Goal: Task Accomplishment & Management: Use online tool/utility

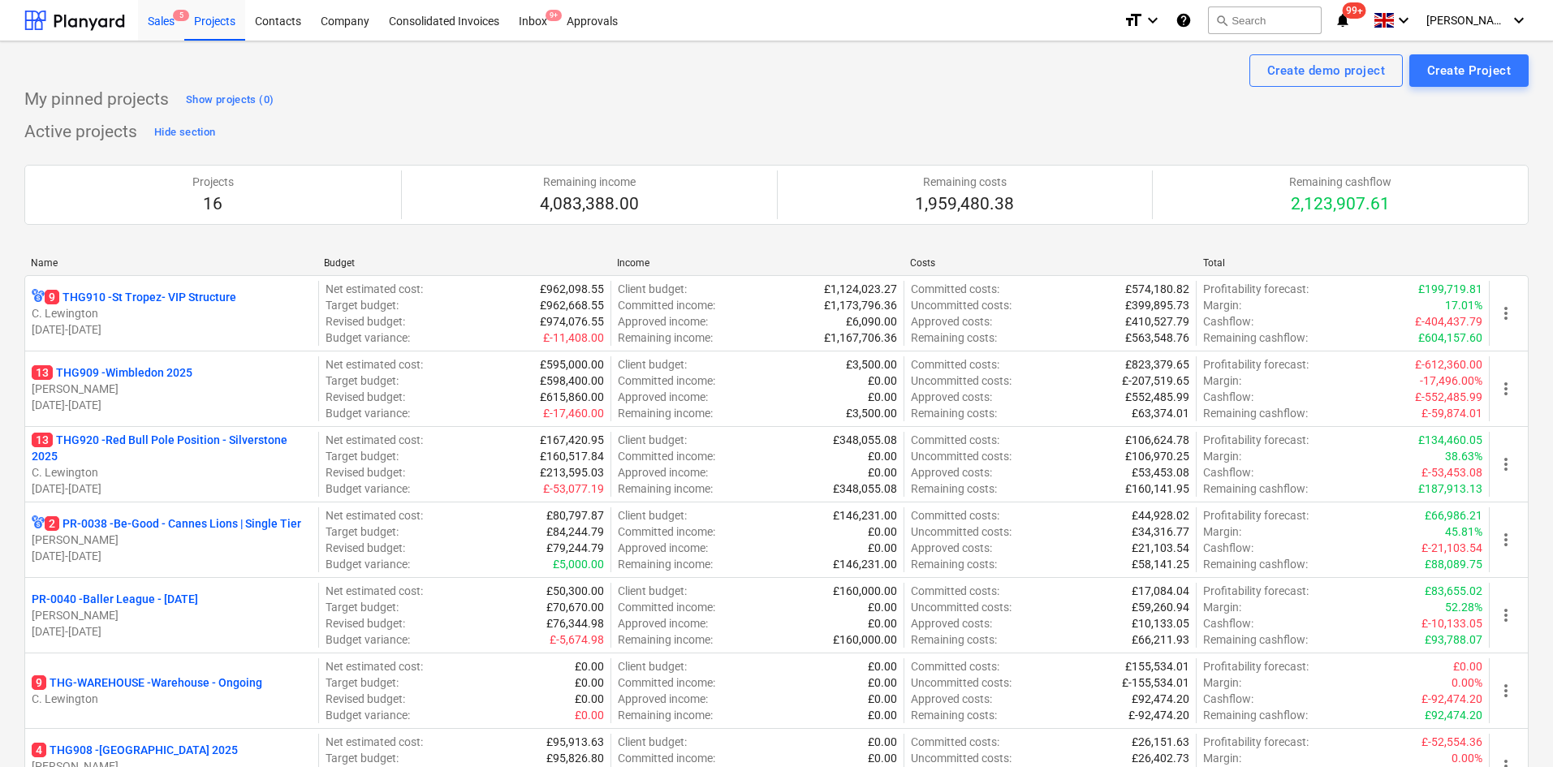
click at [164, 32] on div "Sales 5" at bounding box center [161, 19] width 46 height 41
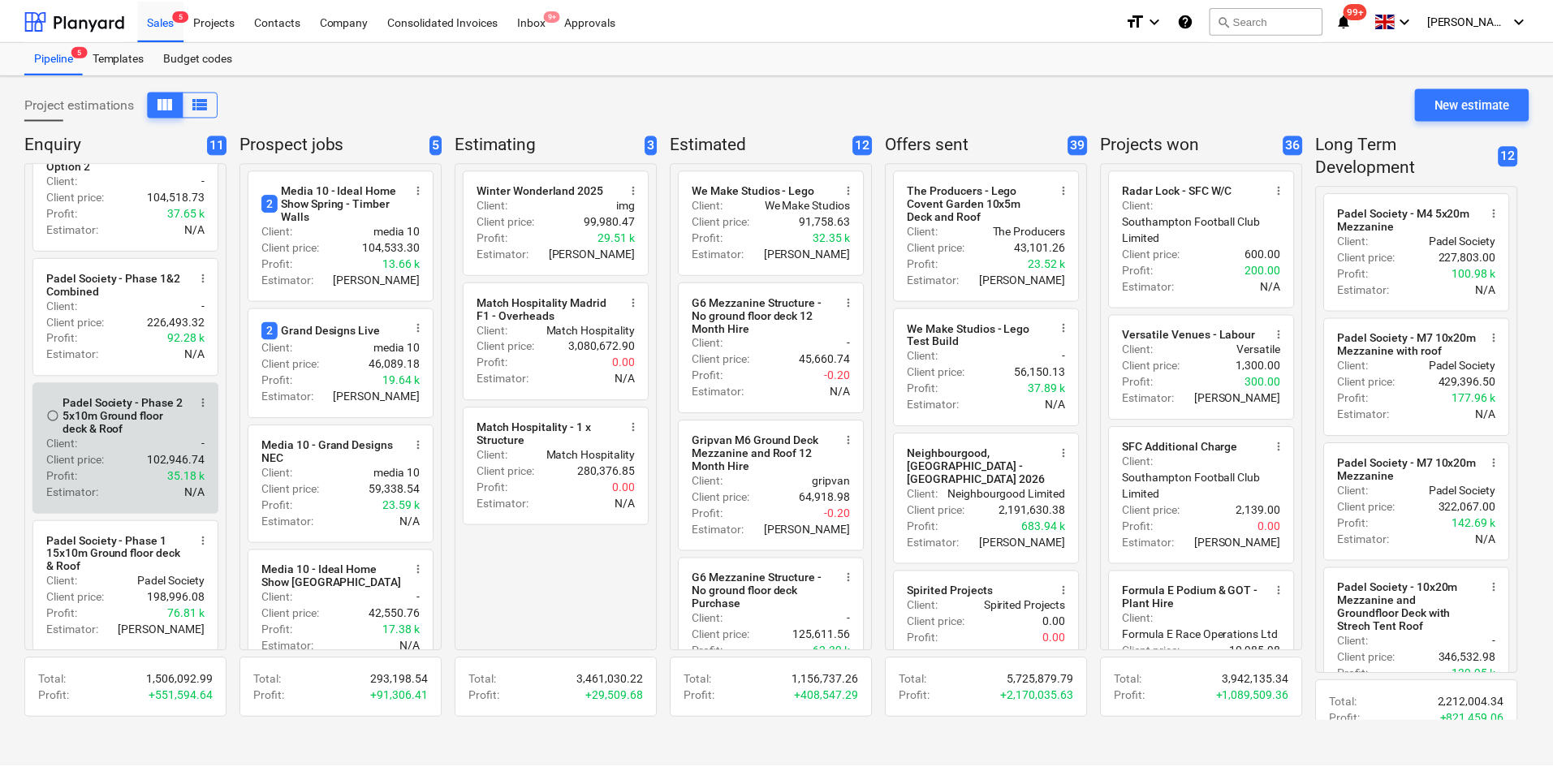
scroll to position [81, 0]
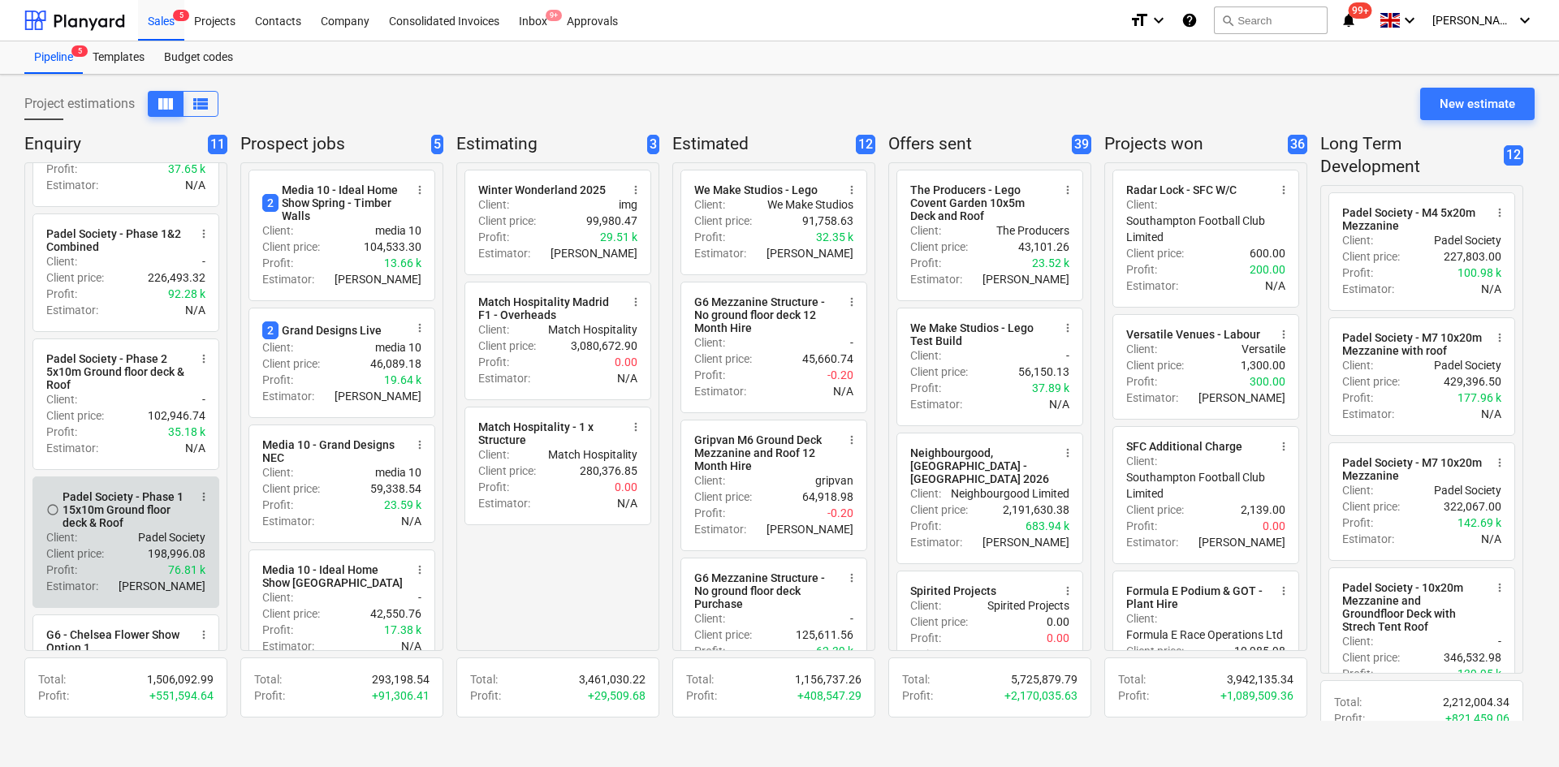
click at [133, 529] on div "Padel Society - Phase 1 15x10m Ground floor deck & Roof" at bounding box center [125, 509] width 125 height 39
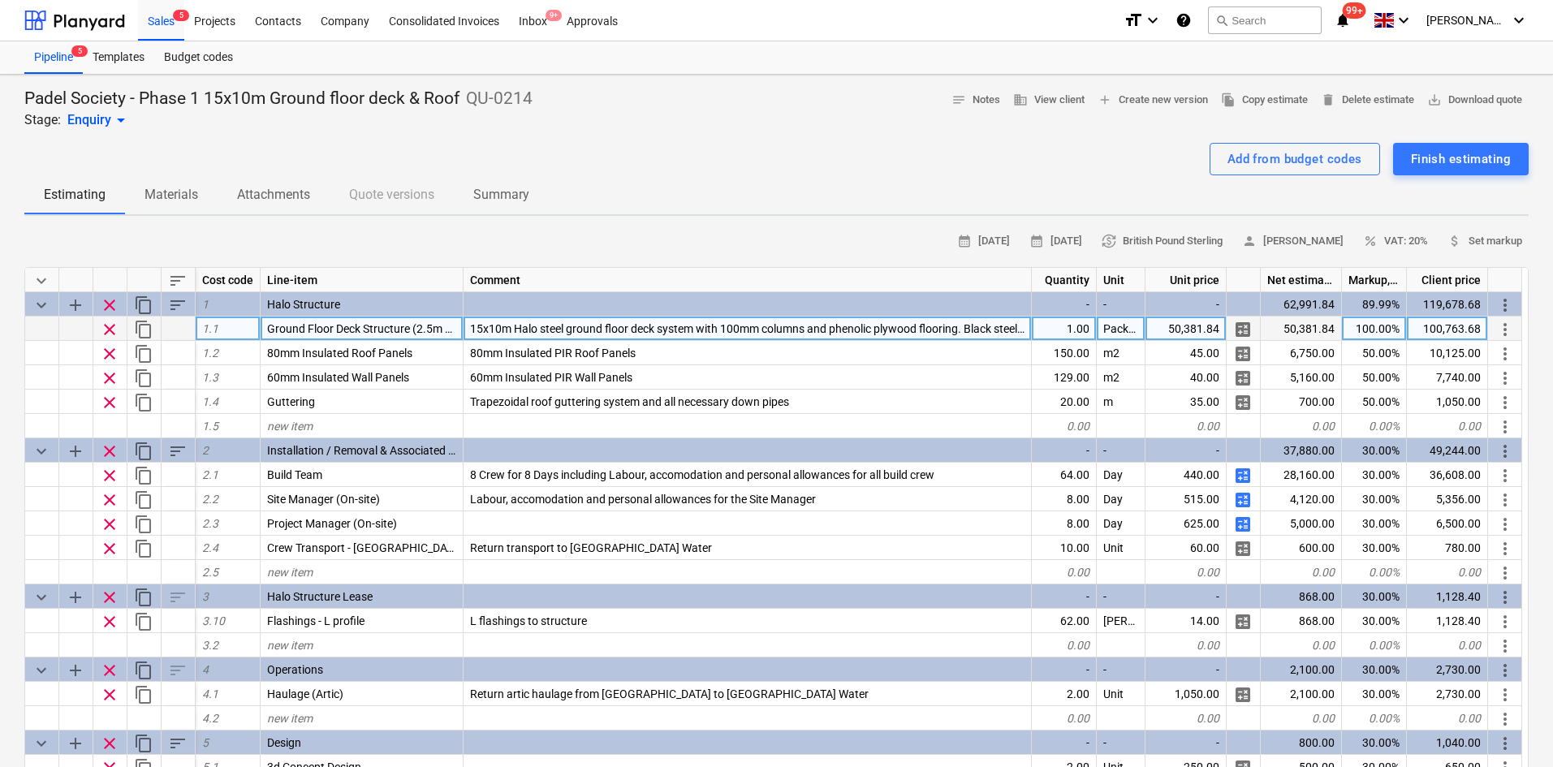
click at [1184, 335] on div "50,381.84" at bounding box center [1186, 329] width 81 height 24
type textarea "x"
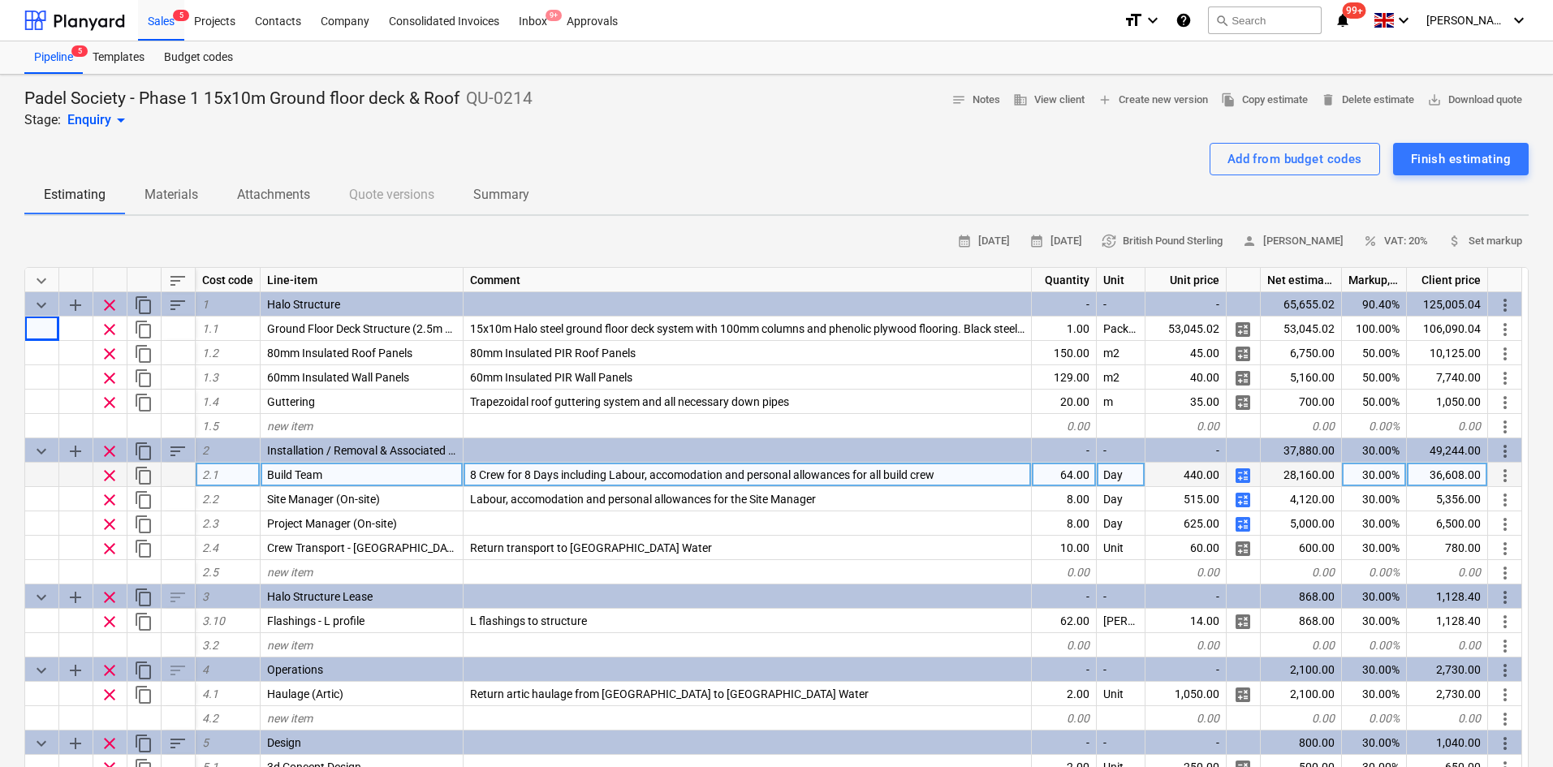
click at [1063, 476] on div "64.00" at bounding box center [1064, 475] width 65 height 24
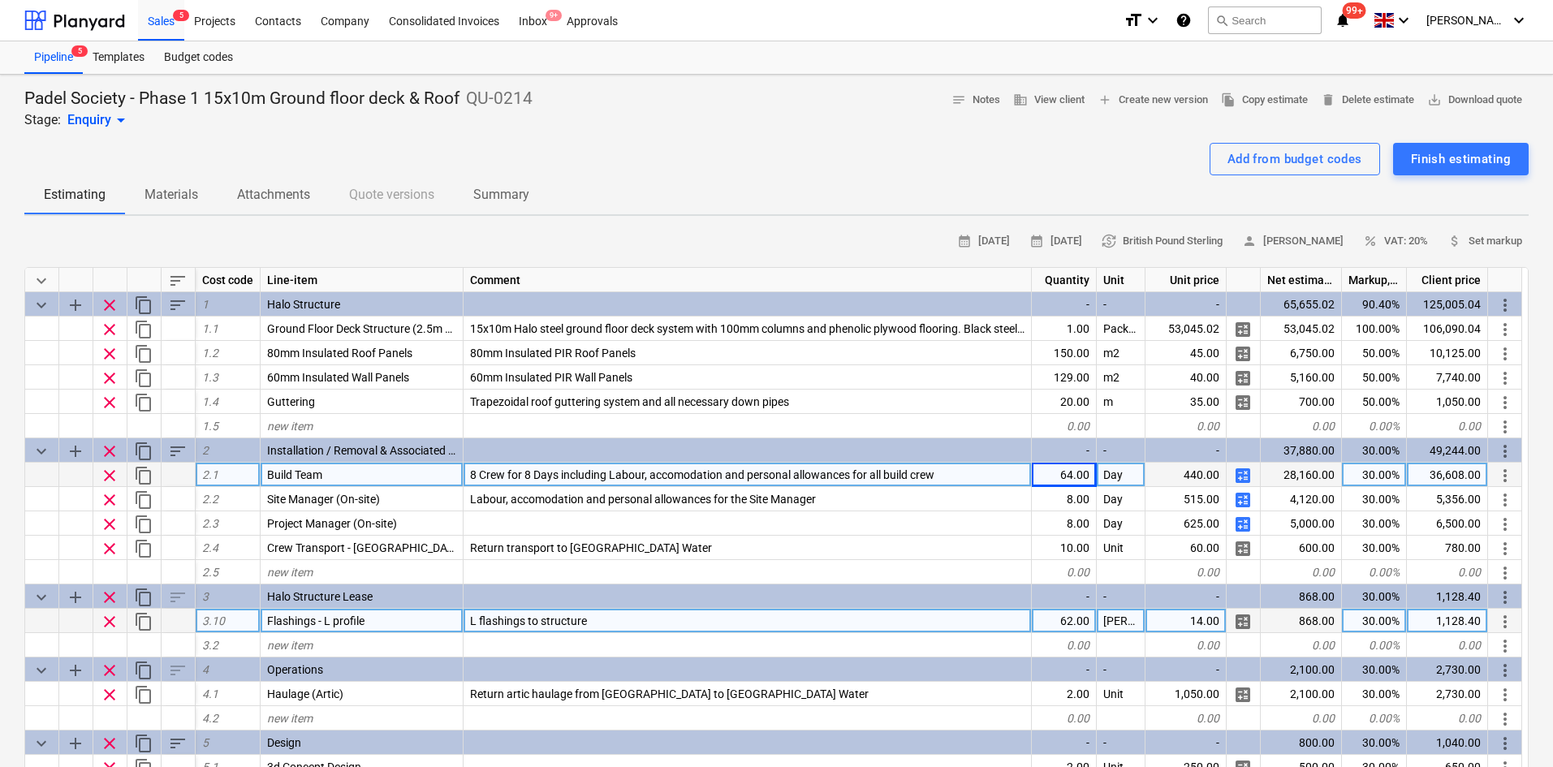
click at [1060, 627] on div "62.00" at bounding box center [1064, 621] width 65 height 24
type input "85"
click at [158, 33] on div "Sales 5" at bounding box center [161, 19] width 46 height 41
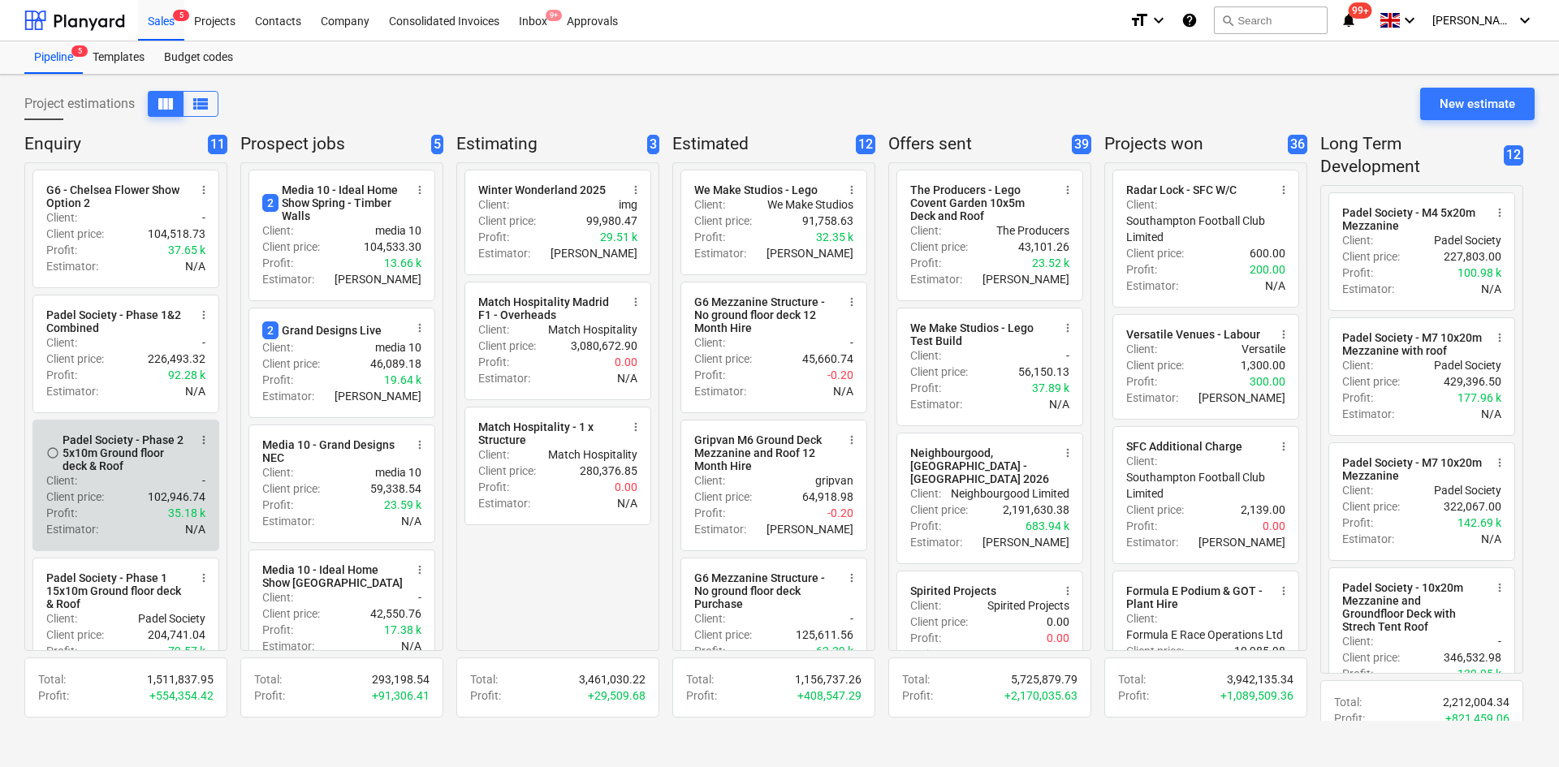
click at [160, 469] on div "Padel Society - Phase 2 5x10m Ground floor deck & Roof" at bounding box center [125, 453] width 125 height 39
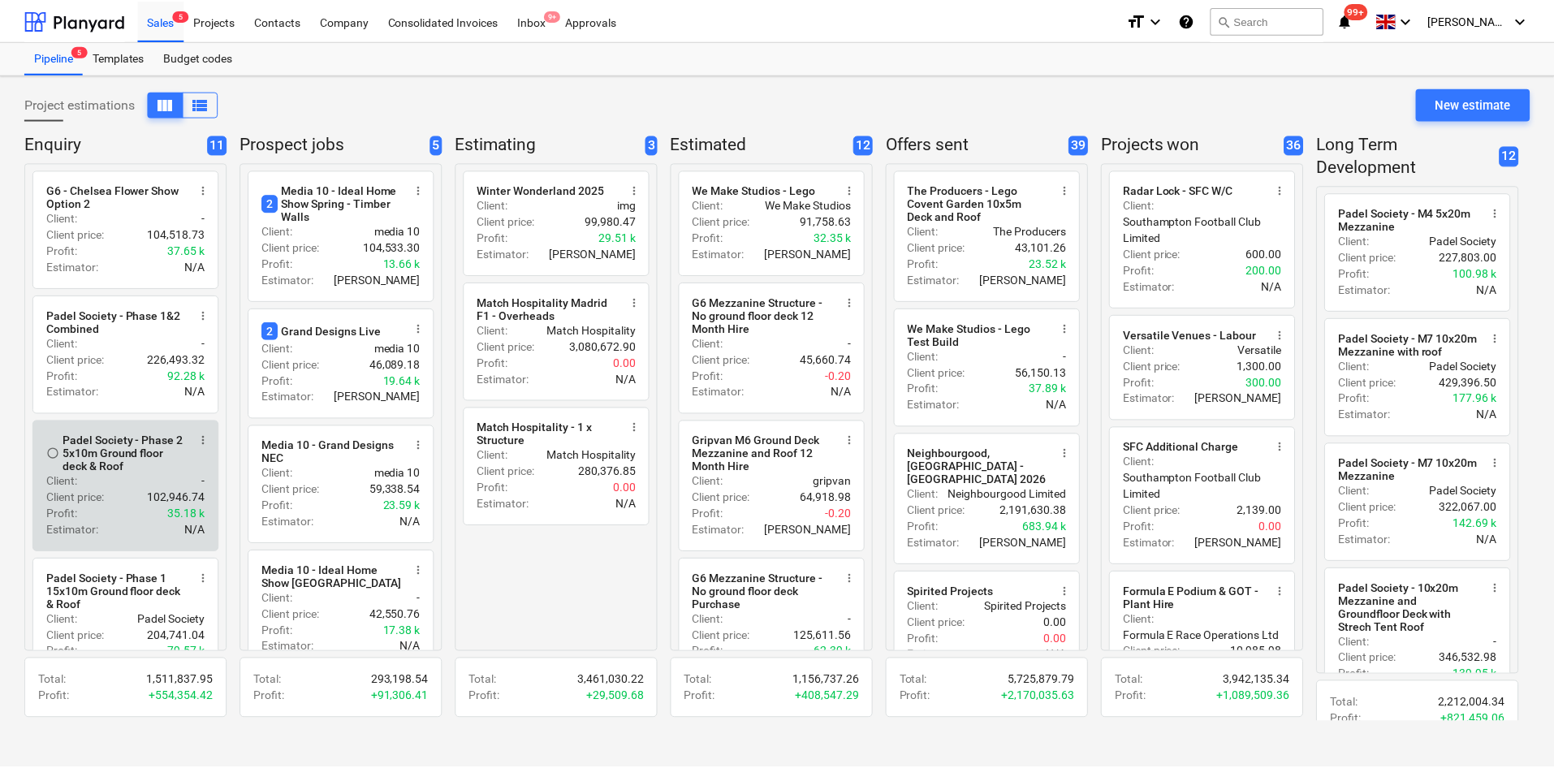
scroll to position [81, 0]
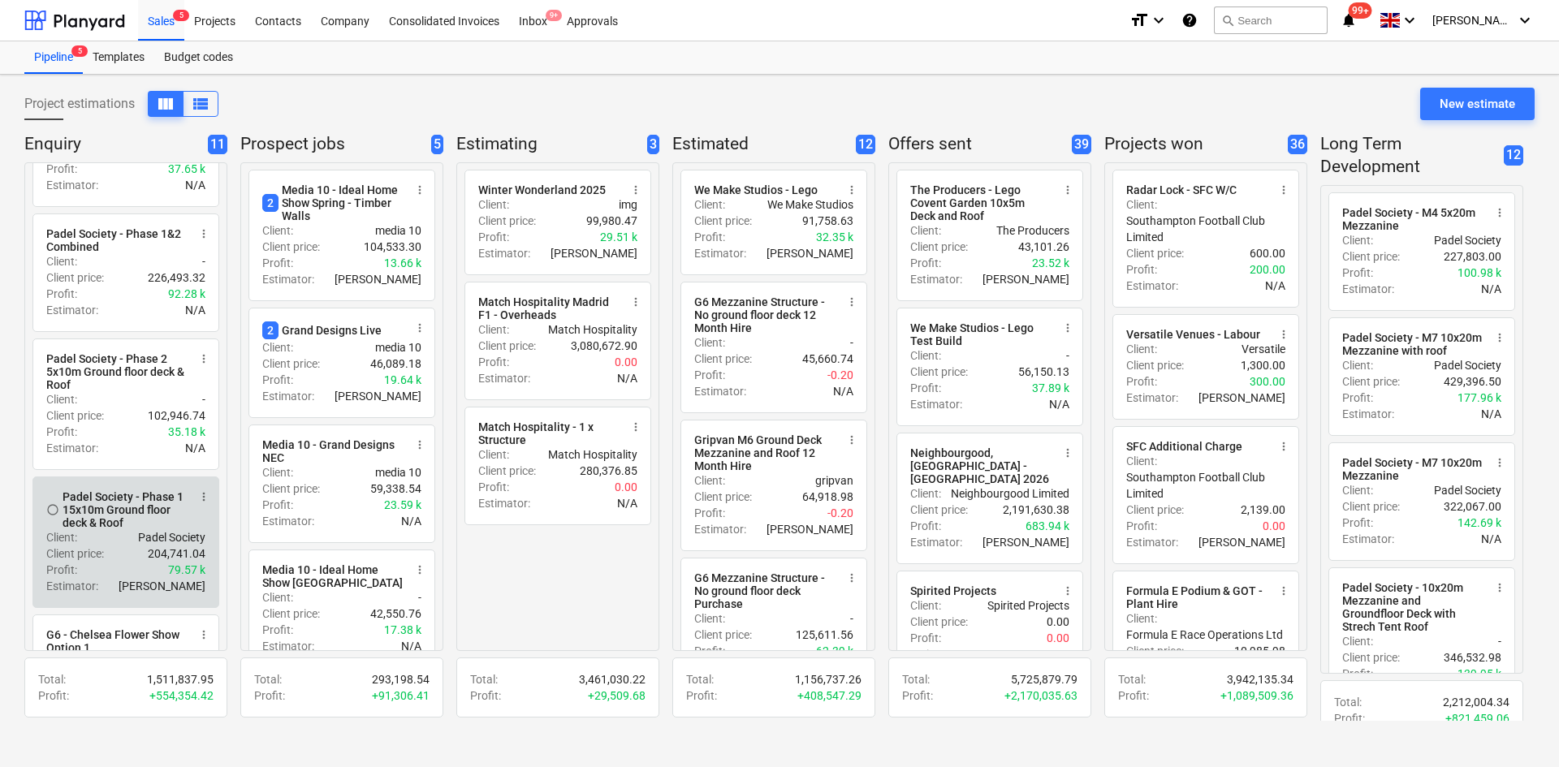
click at [99, 558] on p "Client price :" at bounding box center [75, 554] width 58 height 16
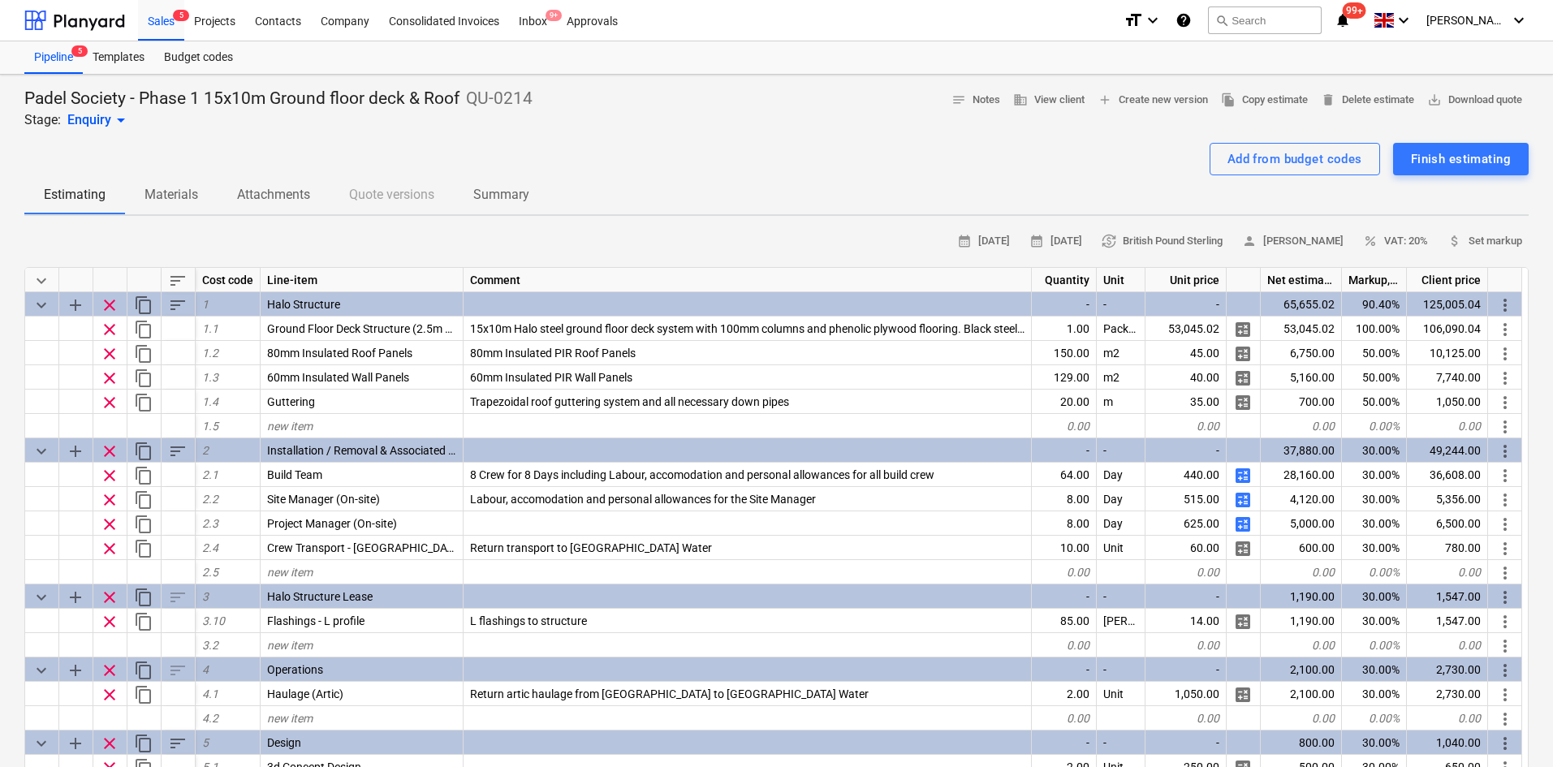
click at [253, 196] on p "Attachments" at bounding box center [273, 194] width 73 height 19
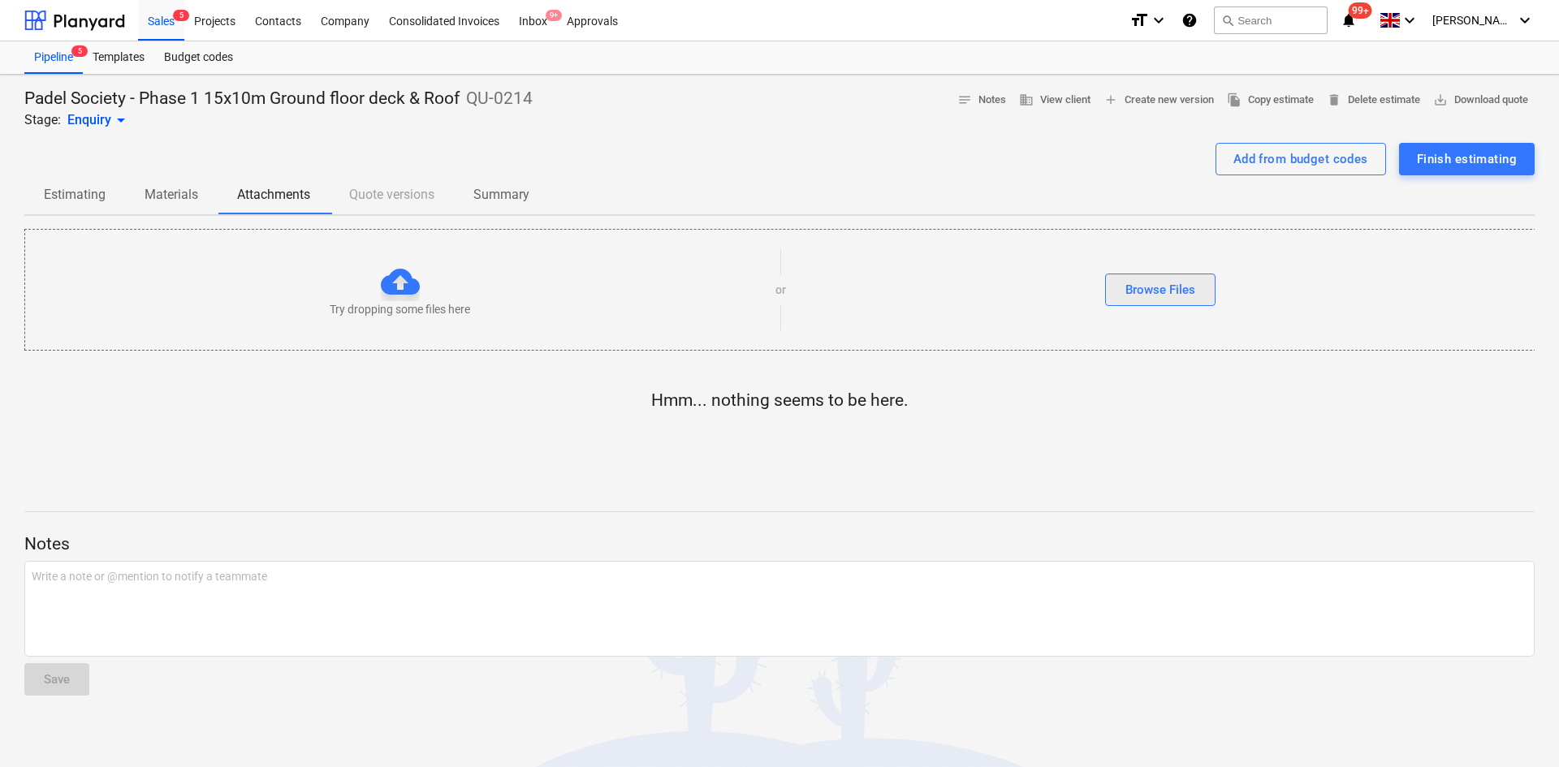
click at [1120, 283] on button "Browse Files" at bounding box center [1160, 290] width 110 height 32
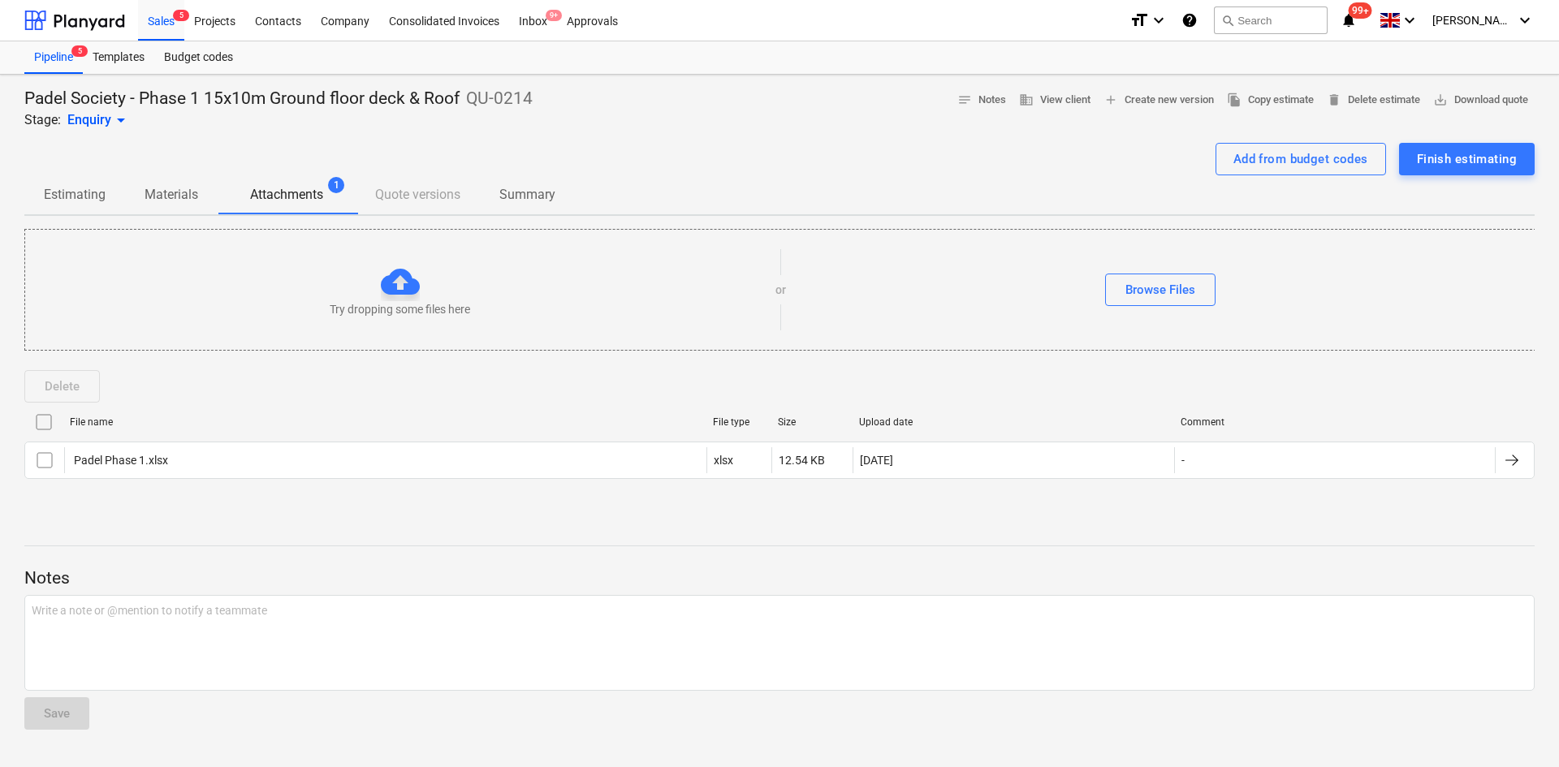
click at [74, 196] on p "Estimating" at bounding box center [75, 194] width 62 height 19
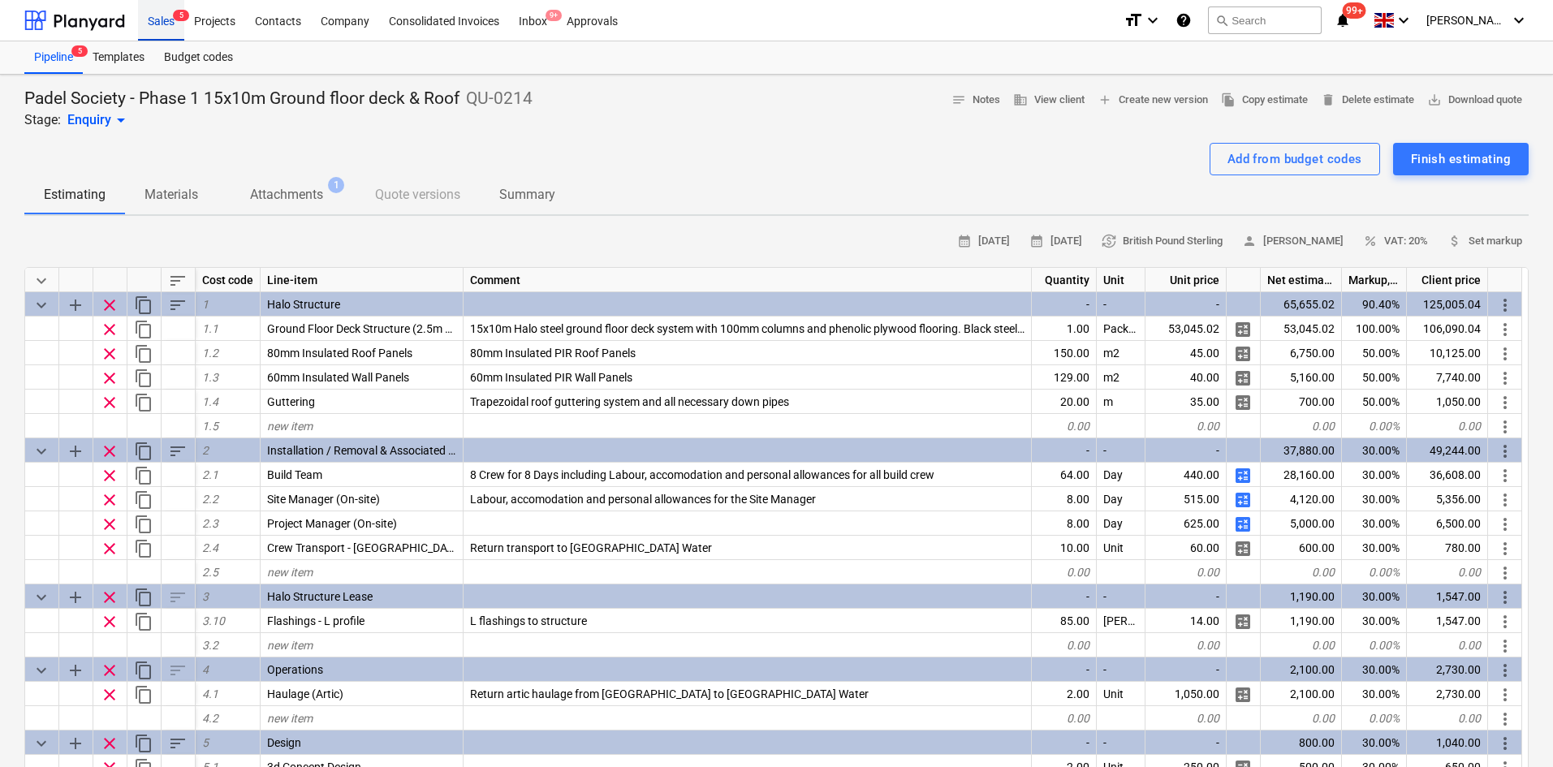
click at [174, 28] on div "Sales 5" at bounding box center [161, 19] width 46 height 41
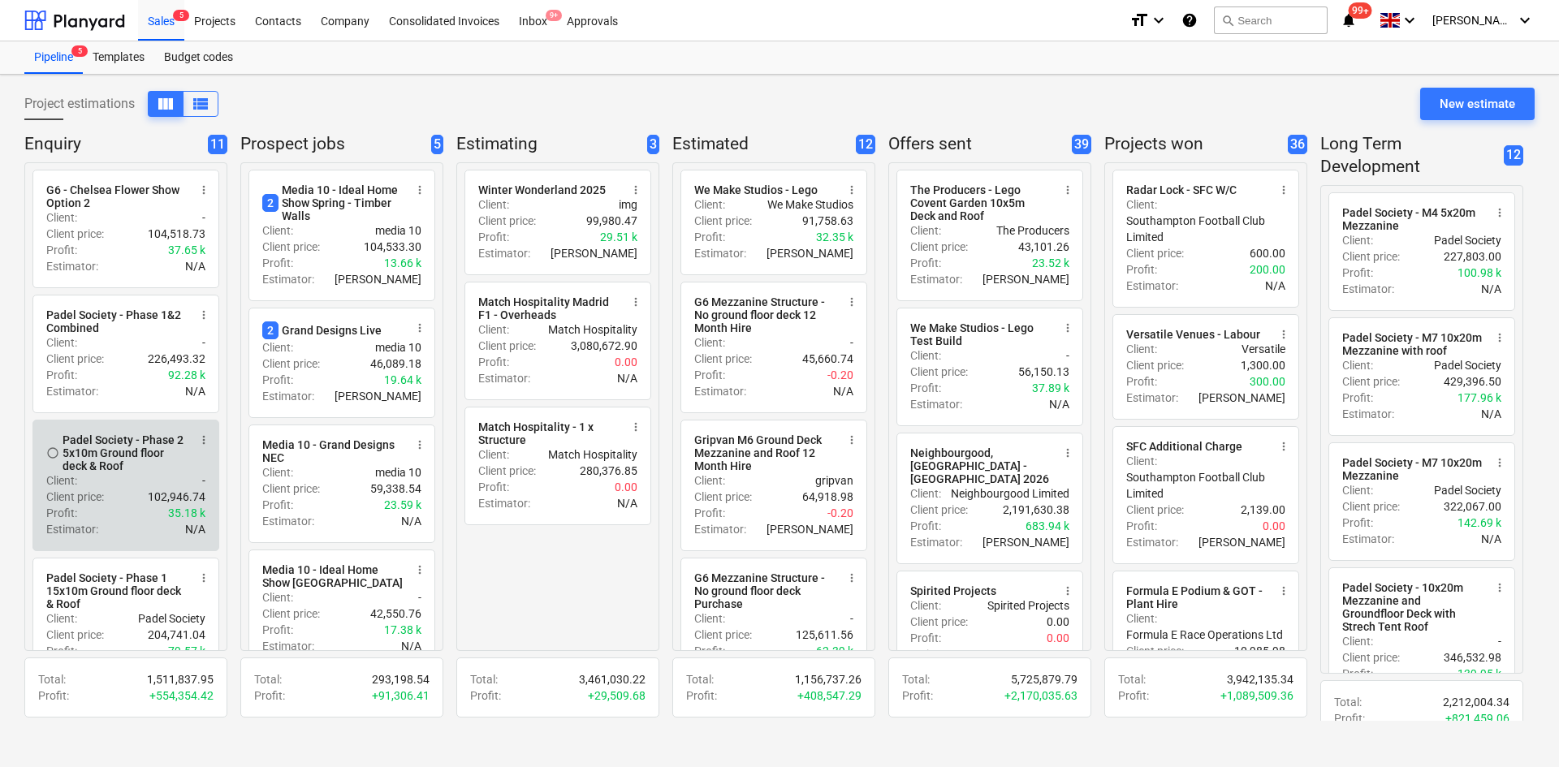
click at [175, 467] on div "Padel Society - Phase 2 5x10m Ground floor deck & Roof" at bounding box center [125, 453] width 125 height 39
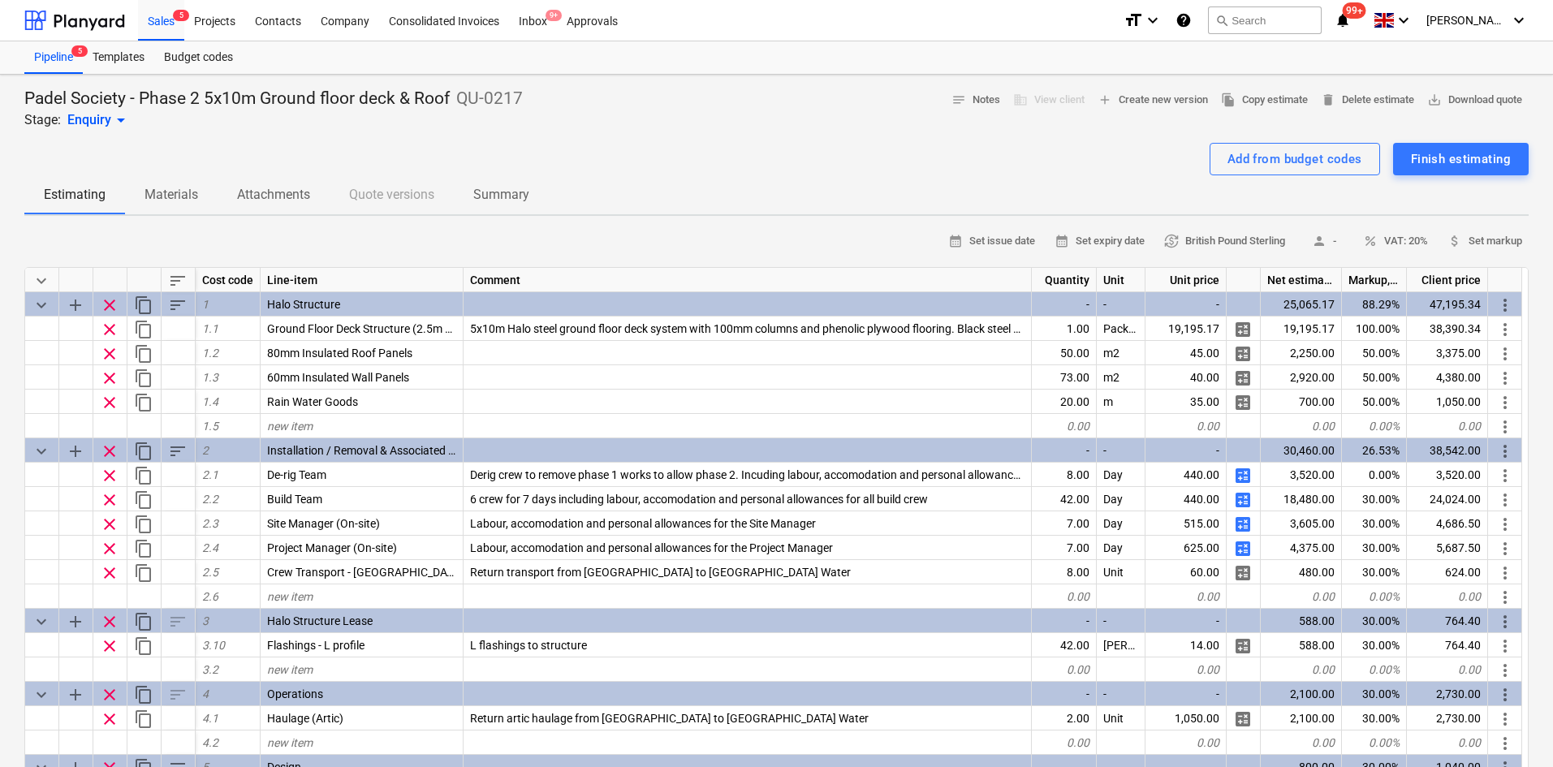
type textarea "x"
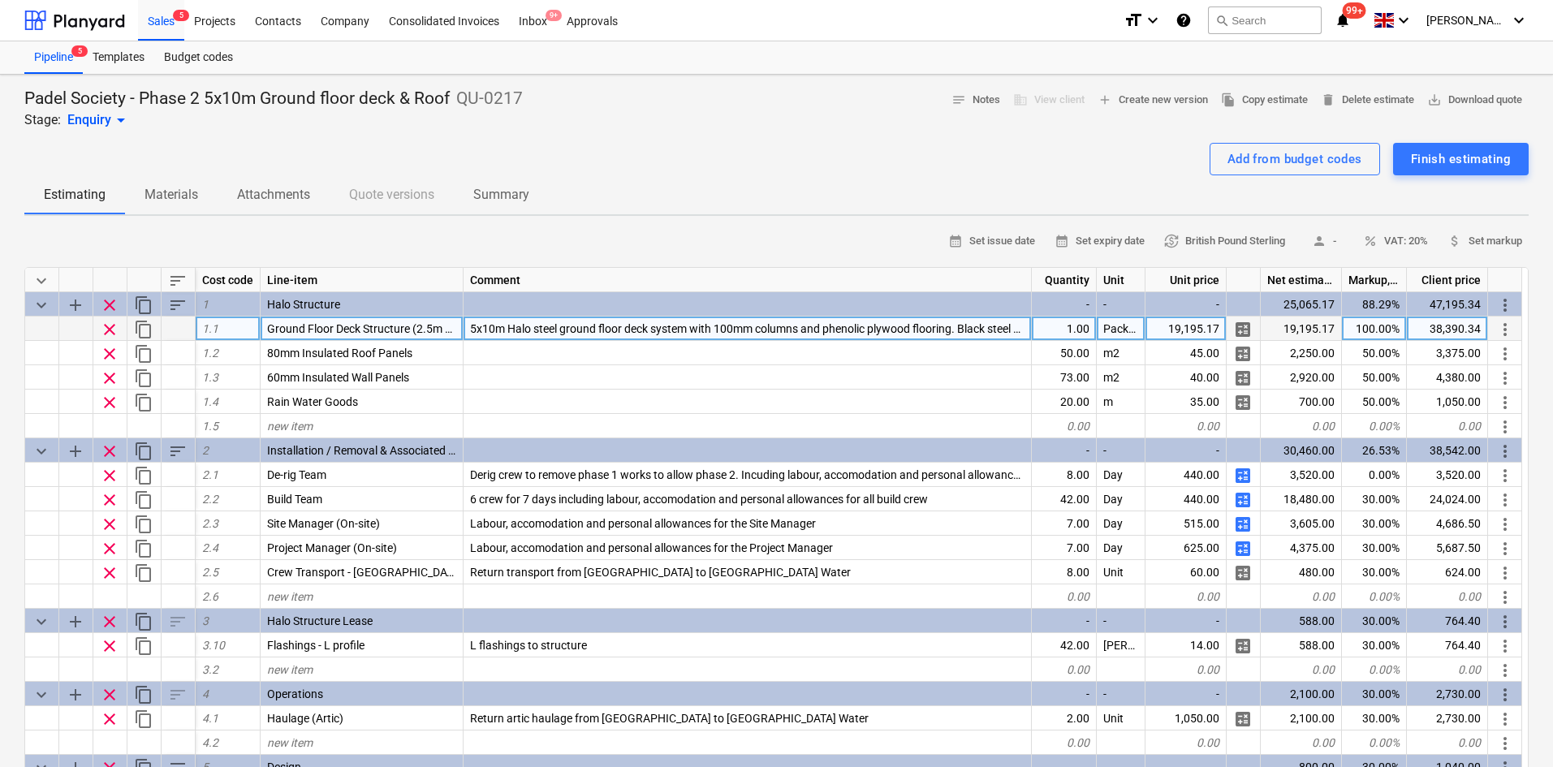
click at [1188, 335] on div "19,195.17" at bounding box center [1186, 329] width 81 height 24
type input "21283.6"
click at [691, 185] on div "Estimating Materials Attachments Quote versions Summary" at bounding box center [776, 194] width 1505 height 39
type textarea "x"
